Goal: Check status

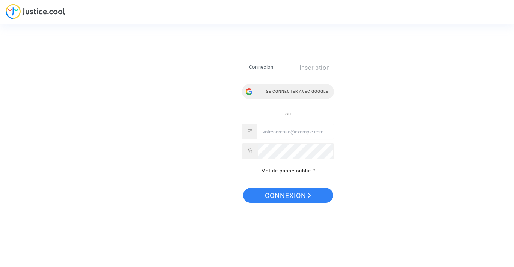
click at [307, 92] on div "Se connecter avec Google" at bounding box center [288, 91] width 92 height 15
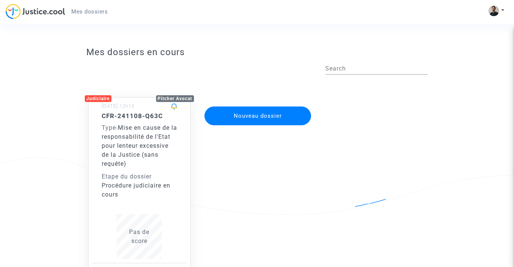
click at [138, 163] on span "Mise en cause de la responsabilité de l'Etat pour lenteur excessive de la Justi…" at bounding box center [139, 145] width 75 height 43
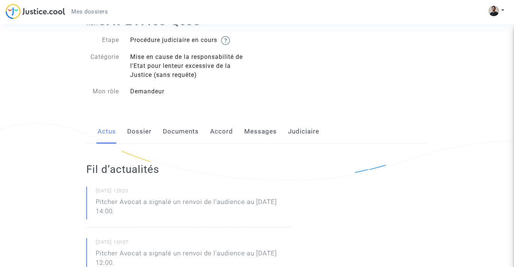
scroll to position [39, 0]
